Goal: Task Accomplishment & Management: Complete application form

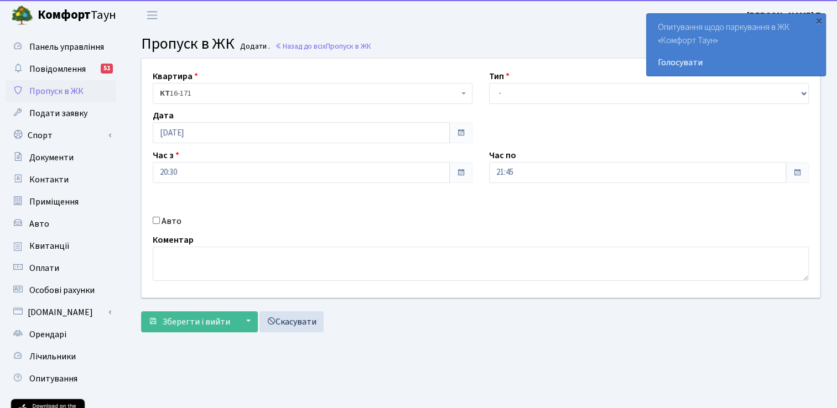
click at [150, 220] on div "Авто" at bounding box center [312, 221] width 336 height 13
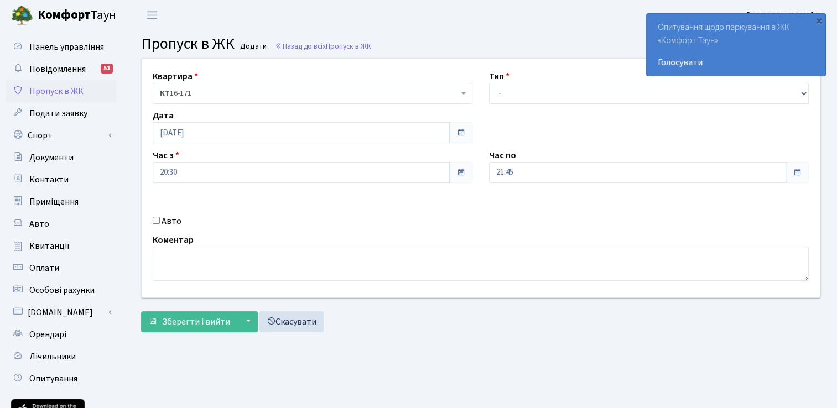
click at [158, 222] on input "Авто" at bounding box center [156, 220] width 7 height 7
checkbox input "true"
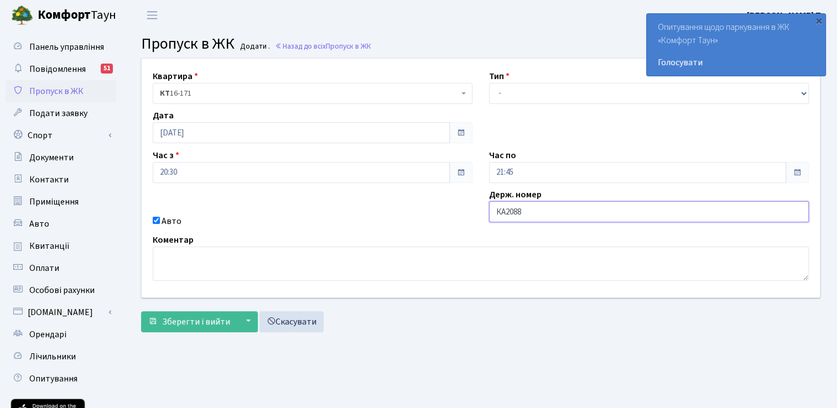
type input "КА2088ТХ"
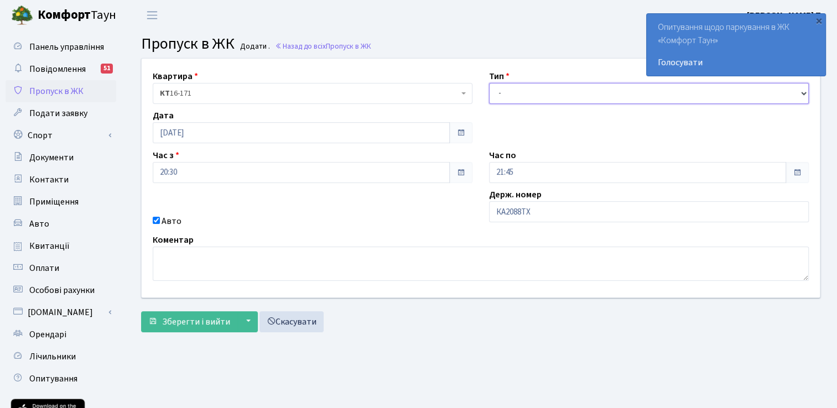
click at [521, 90] on select "- Доставка Таксі Гості Сервіс" at bounding box center [649, 93] width 320 height 21
select select "3"
click at [489, 83] on select "- Доставка Таксі Гості Сервіс" at bounding box center [649, 93] width 320 height 21
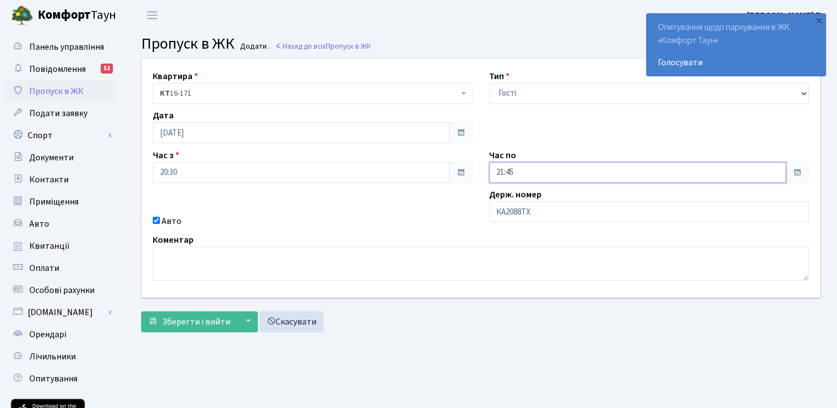
click at [531, 173] on input "21:45" at bounding box center [637, 172] width 297 height 21
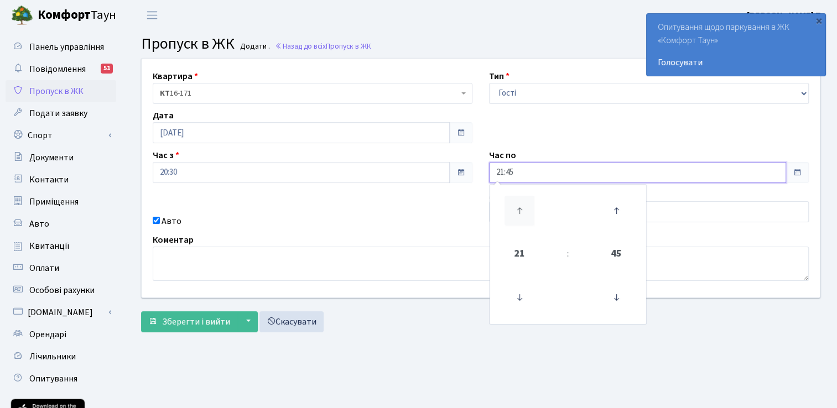
click at [517, 207] on icon at bounding box center [520, 211] width 30 height 30
click at [518, 293] on icon at bounding box center [520, 298] width 30 height 30
type input "23:45"
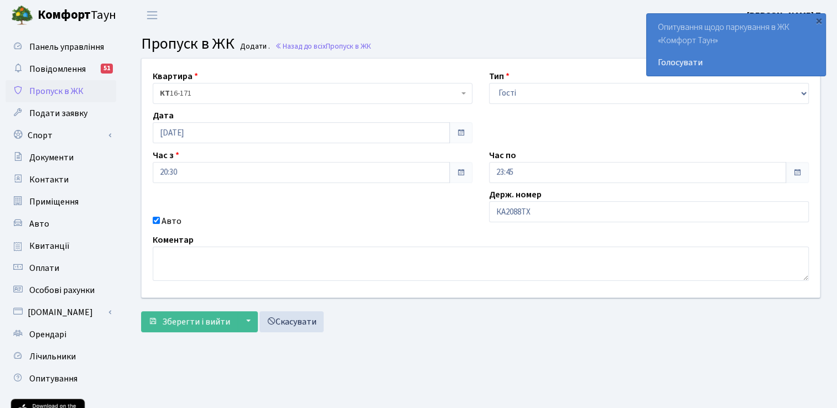
click at [438, 228] on div "Квартира <b>КТ</b>&nbsp;&nbsp;&nbsp;&nbsp;16-171 КТ 16-171 Тип - Доставка Таксі…" at bounding box center [480, 178] width 695 height 239
click at [202, 321] on span "Зберегти і вийти" at bounding box center [196, 322] width 68 height 12
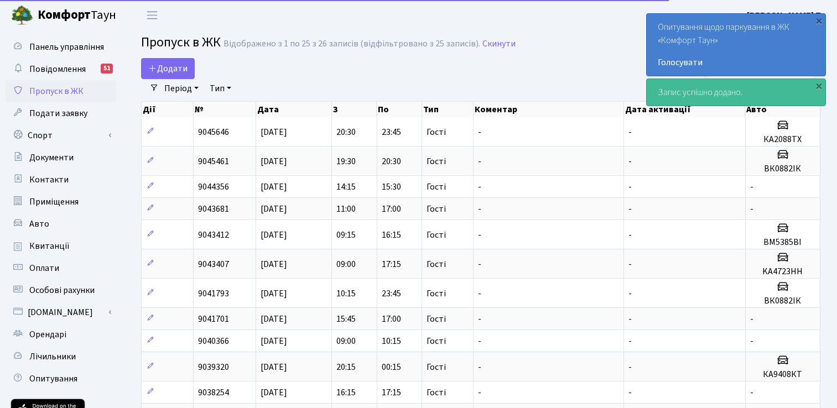
select select "25"
